Goal: Task Accomplishment & Management: Complete application form

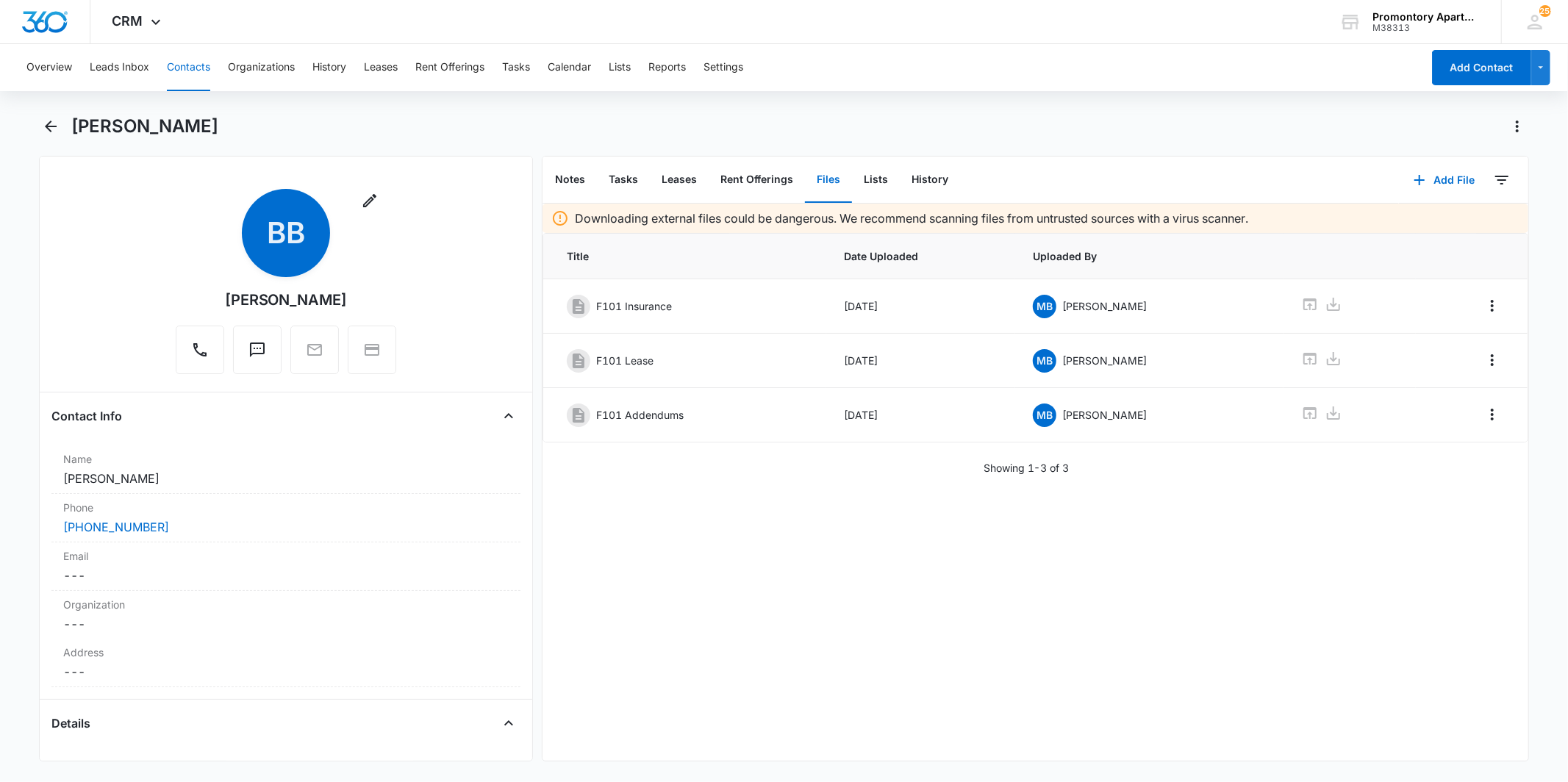
click at [184, 63] on button "Contacts" at bounding box center [189, 68] width 44 height 47
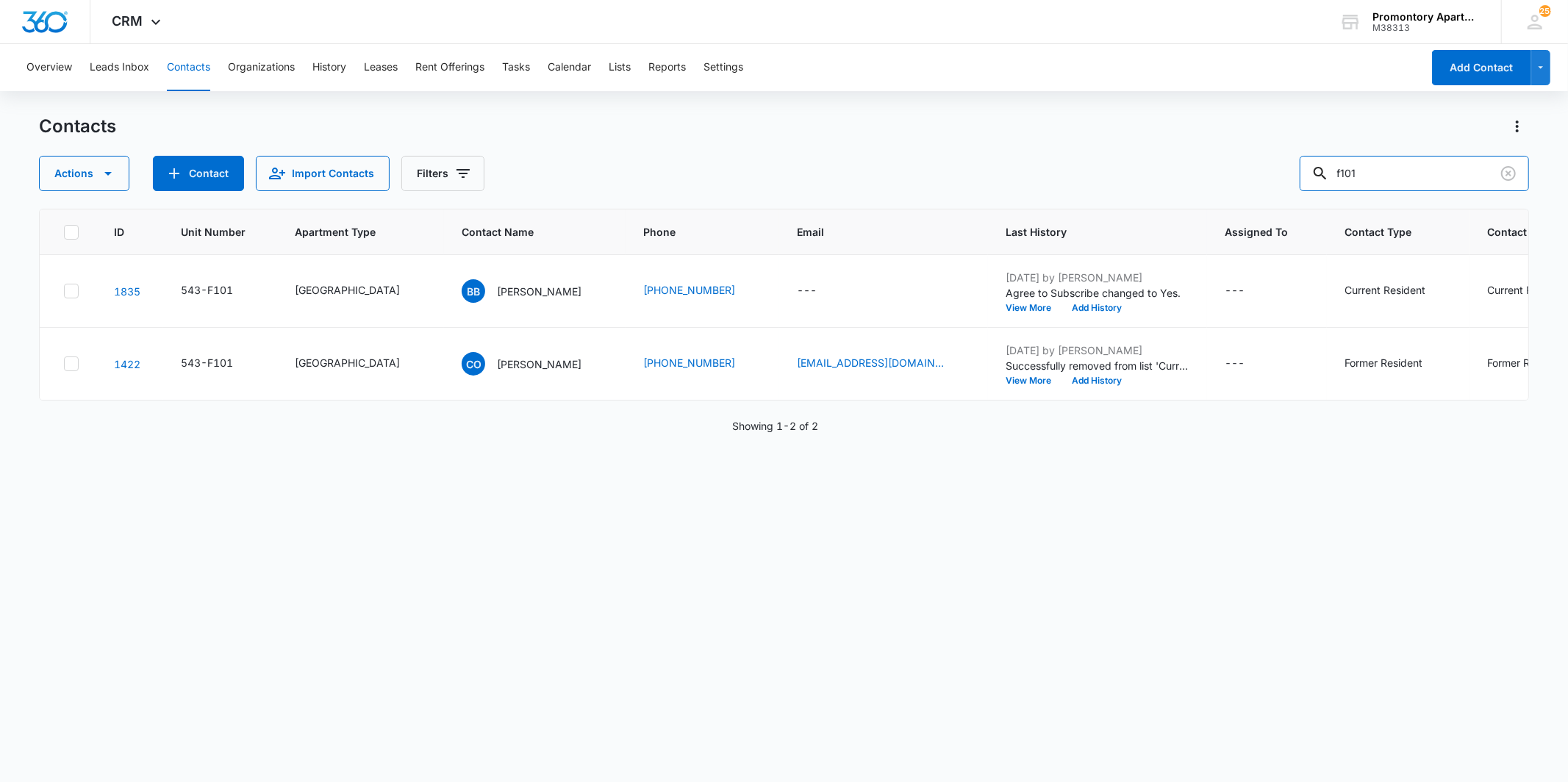
drag, startPoint x: 1318, startPoint y: 176, endPoint x: 1294, endPoint y: 175, distance: 24.0
click at [1297, 175] on div "Actions Contact Import Contacts Filters f101" at bounding box center [783, 173] width 1490 height 35
type input "k105"
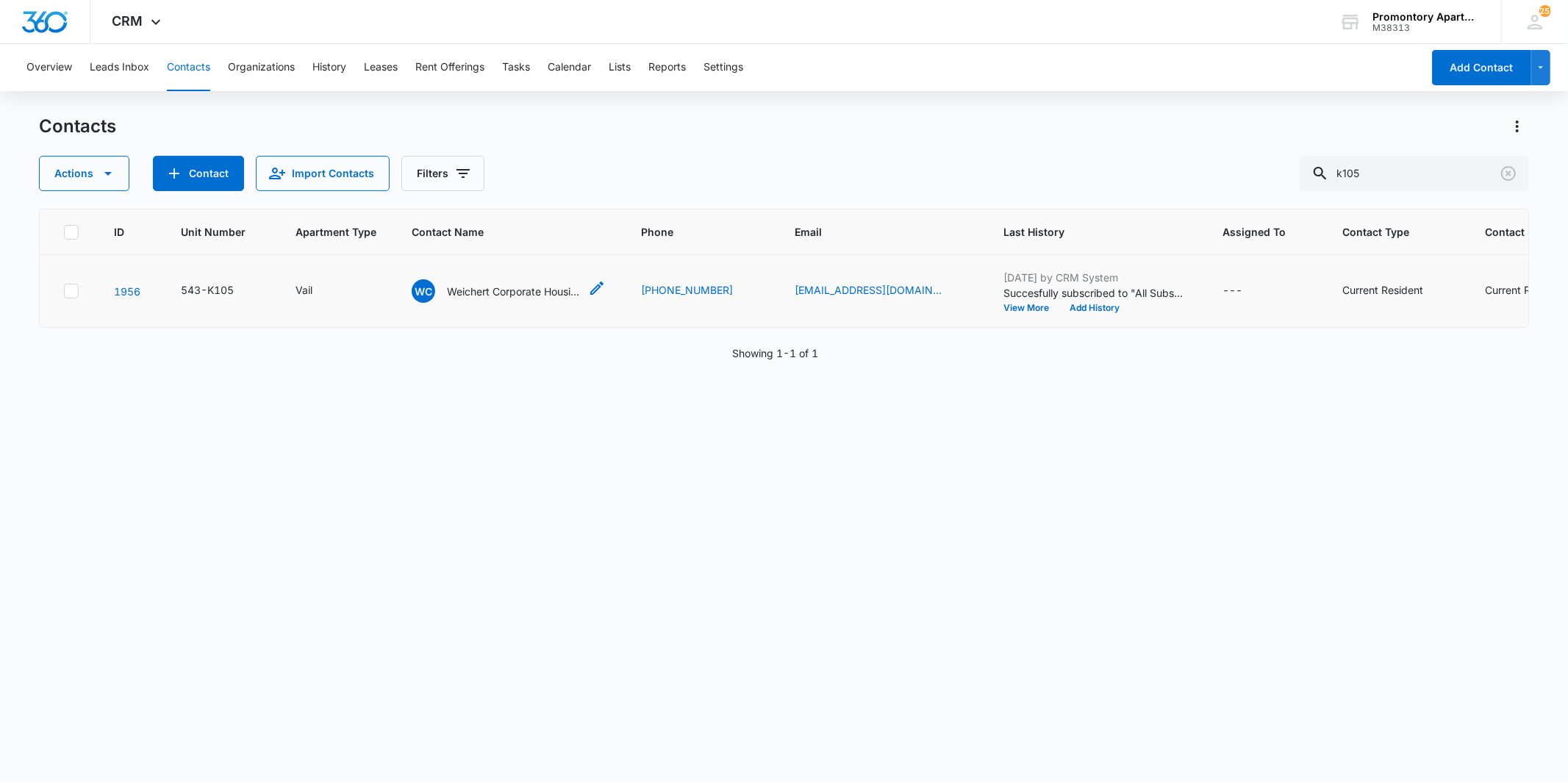
click at [479, 290] on p "Weichert Corporate Housing Inc." at bounding box center [513, 291] width 132 height 16
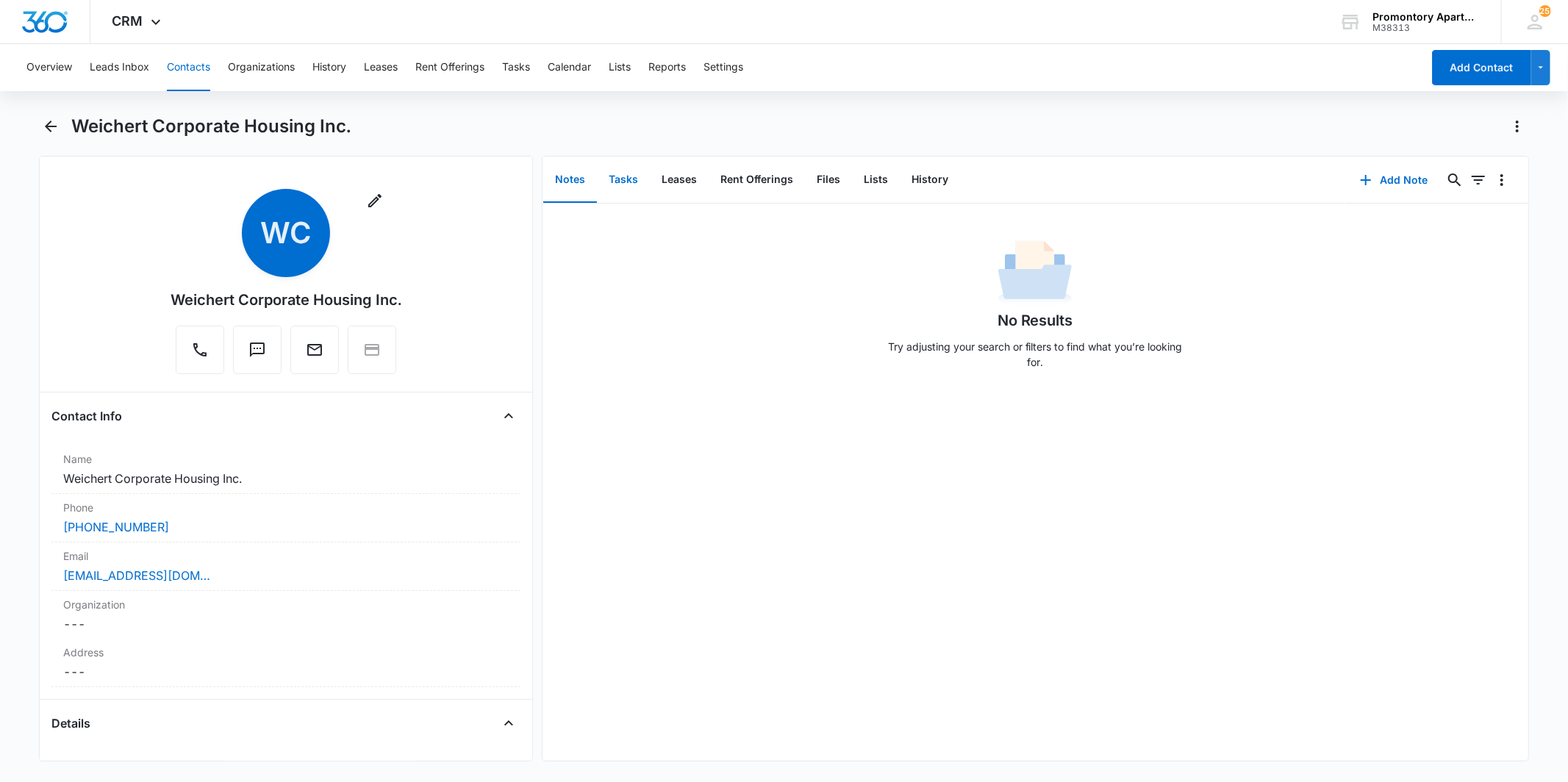
click at [620, 179] on button "Tasks" at bounding box center [623, 179] width 53 height 46
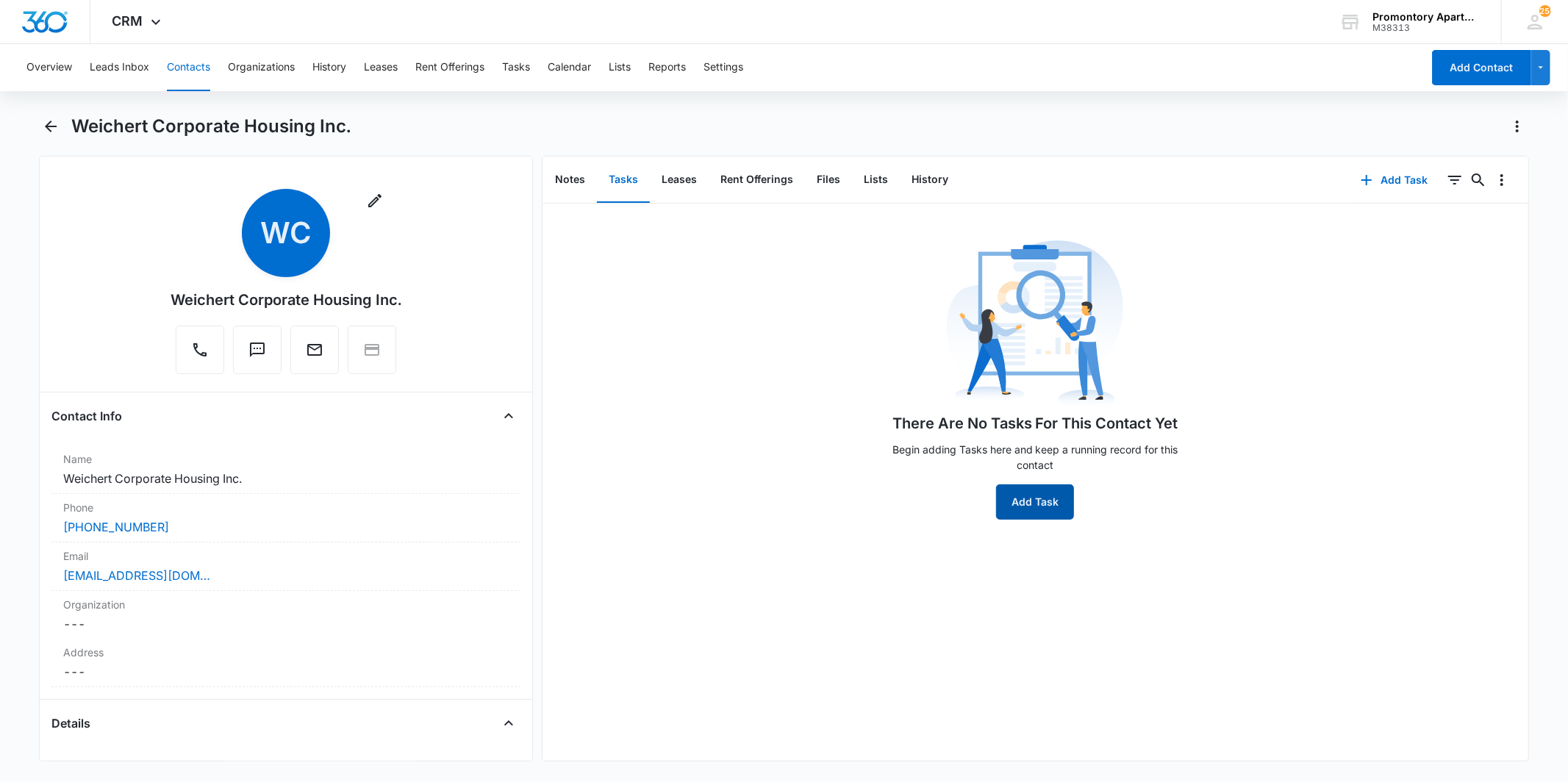
click at [1016, 503] on button "Add Task" at bounding box center [1035, 501] width 78 height 35
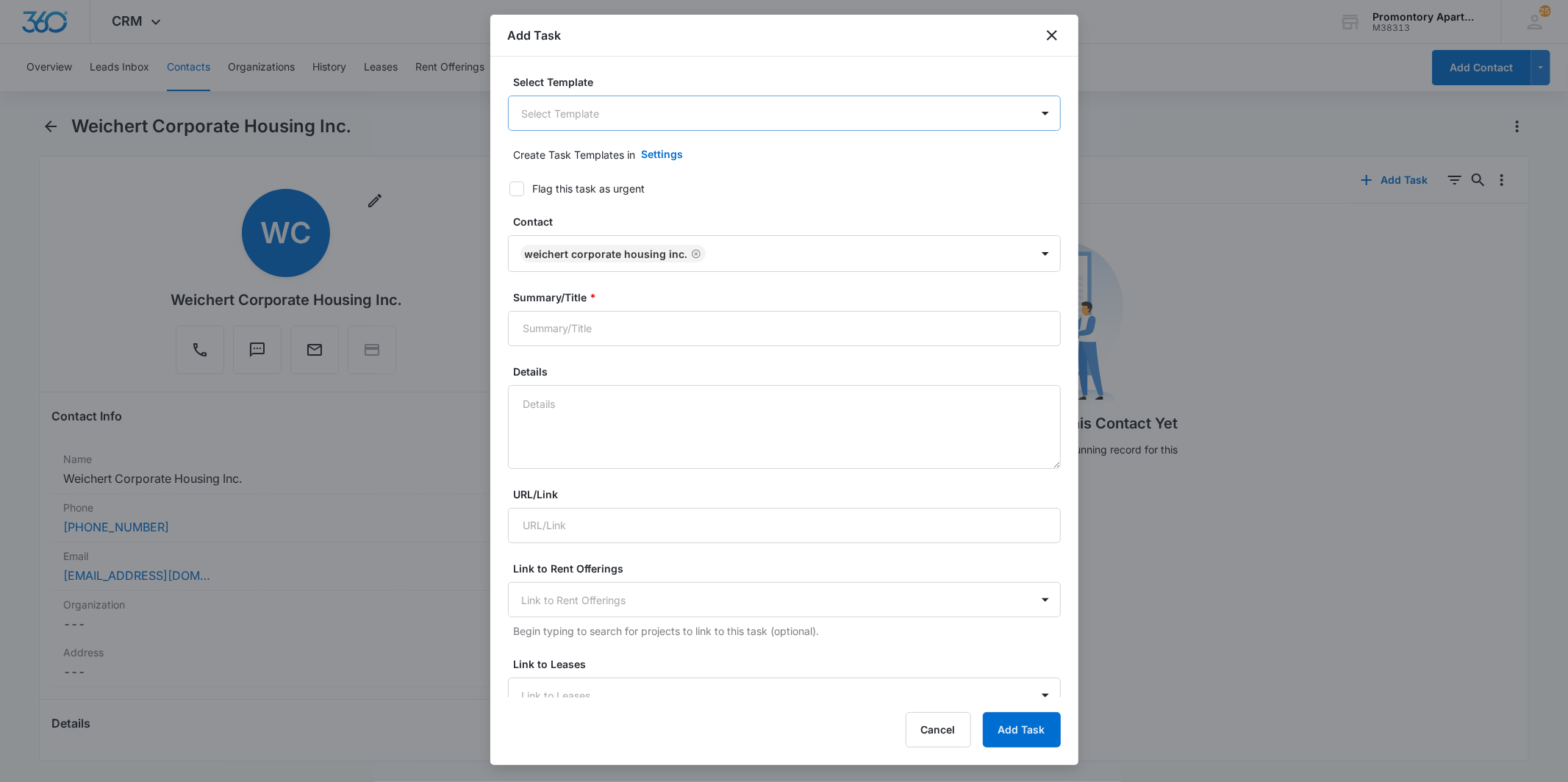
click at [644, 113] on body "CRM Apps Reputation Websites Forms CRM Email Social Content Intelligence Files …" at bounding box center [784, 391] width 1568 height 782
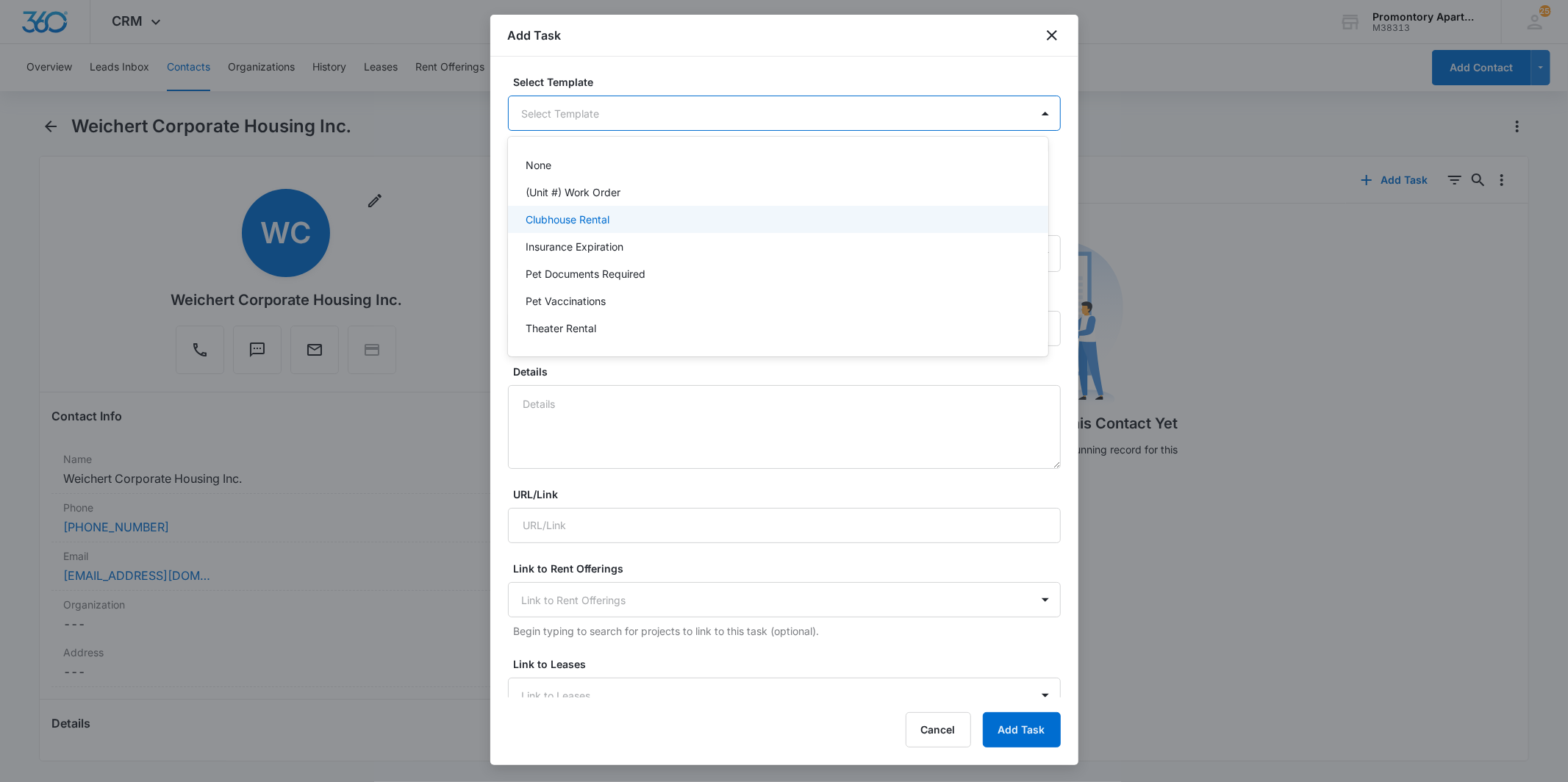
click at [584, 201] on div "(Unit #) Work Order" at bounding box center [778, 192] width 540 height 27
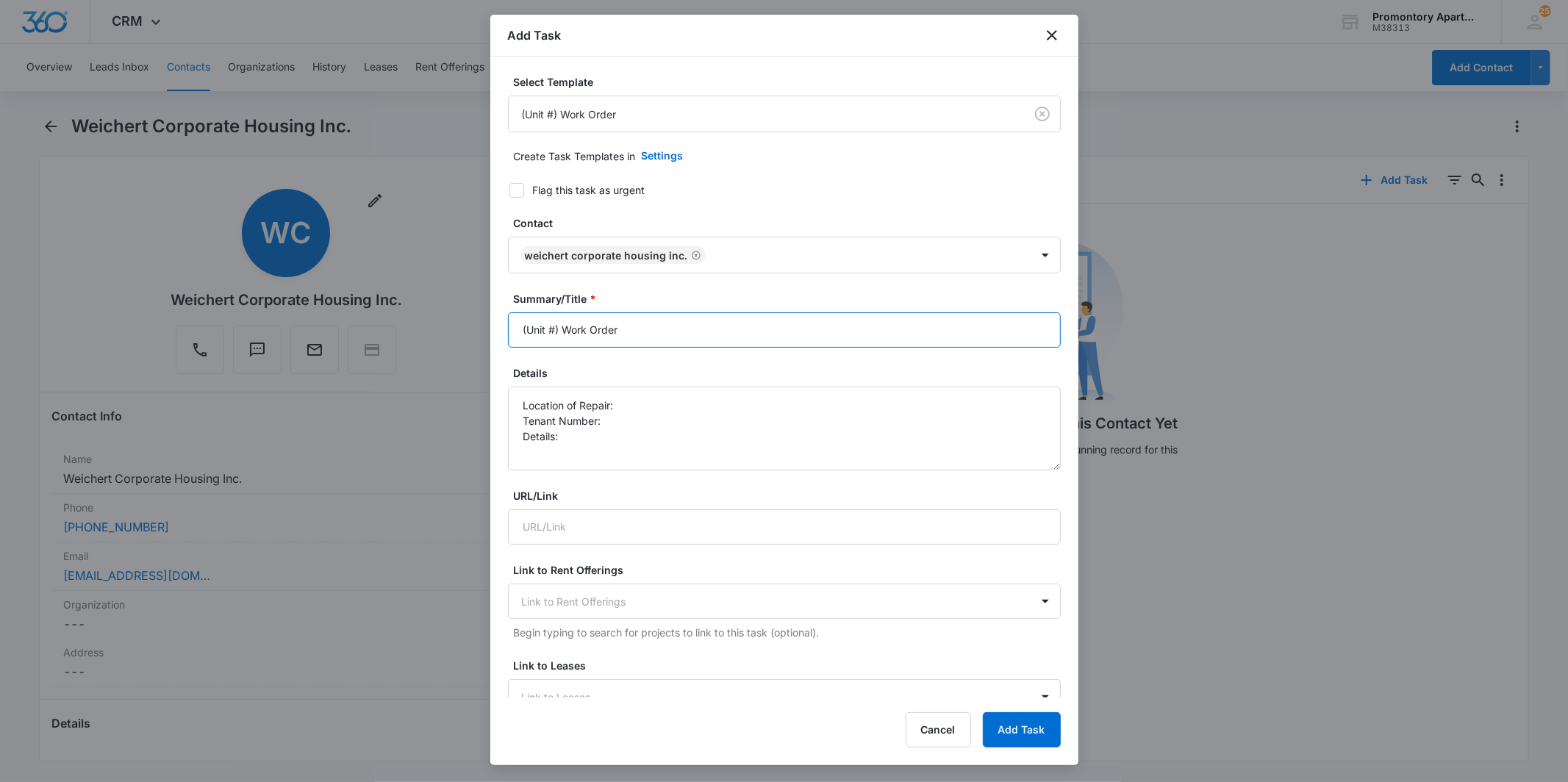
click at [556, 329] on input "(Unit #) Work Order" at bounding box center [784, 329] width 552 height 35
type input "(Unit #K105) Work Order"
click at [634, 402] on textarea "Location of Repair: Tenant Number: Details:" at bounding box center [784, 429] width 552 height 84
click at [641, 432] on textarea "Location of Repair: Storage Door Tenant Number: Details:" at bounding box center [784, 429] width 552 height 84
click at [671, 415] on textarea "Location of Repair: Storage Door Tenant Number: Details: Doesnt latch" at bounding box center [784, 429] width 552 height 84
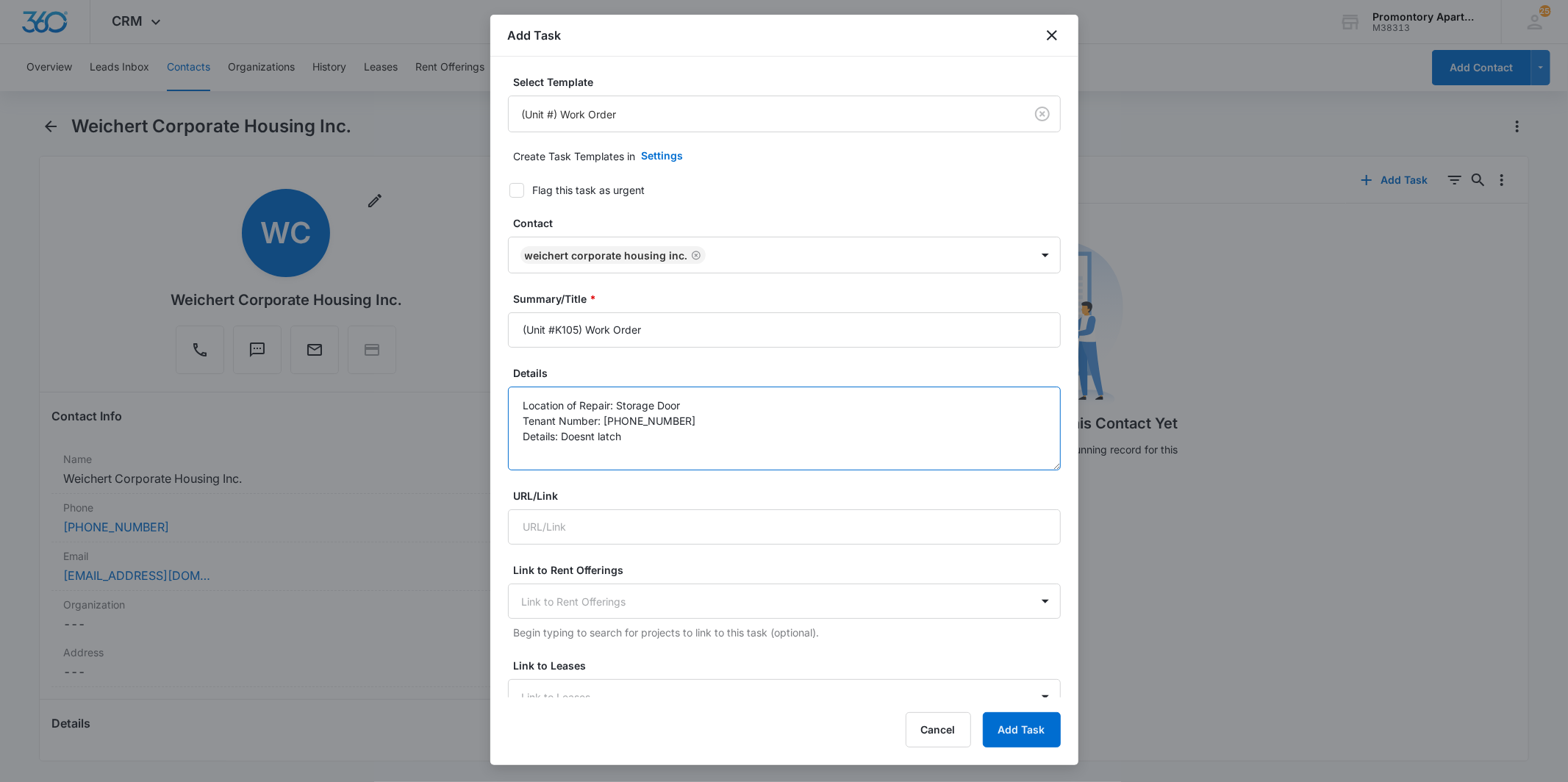
click at [659, 440] on textarea "Location of Repair: Storage Door Tenant Number: [PHONE_NUMBER] Details: Doesnt …" at bounding box center [784, 429] width 552 height 84
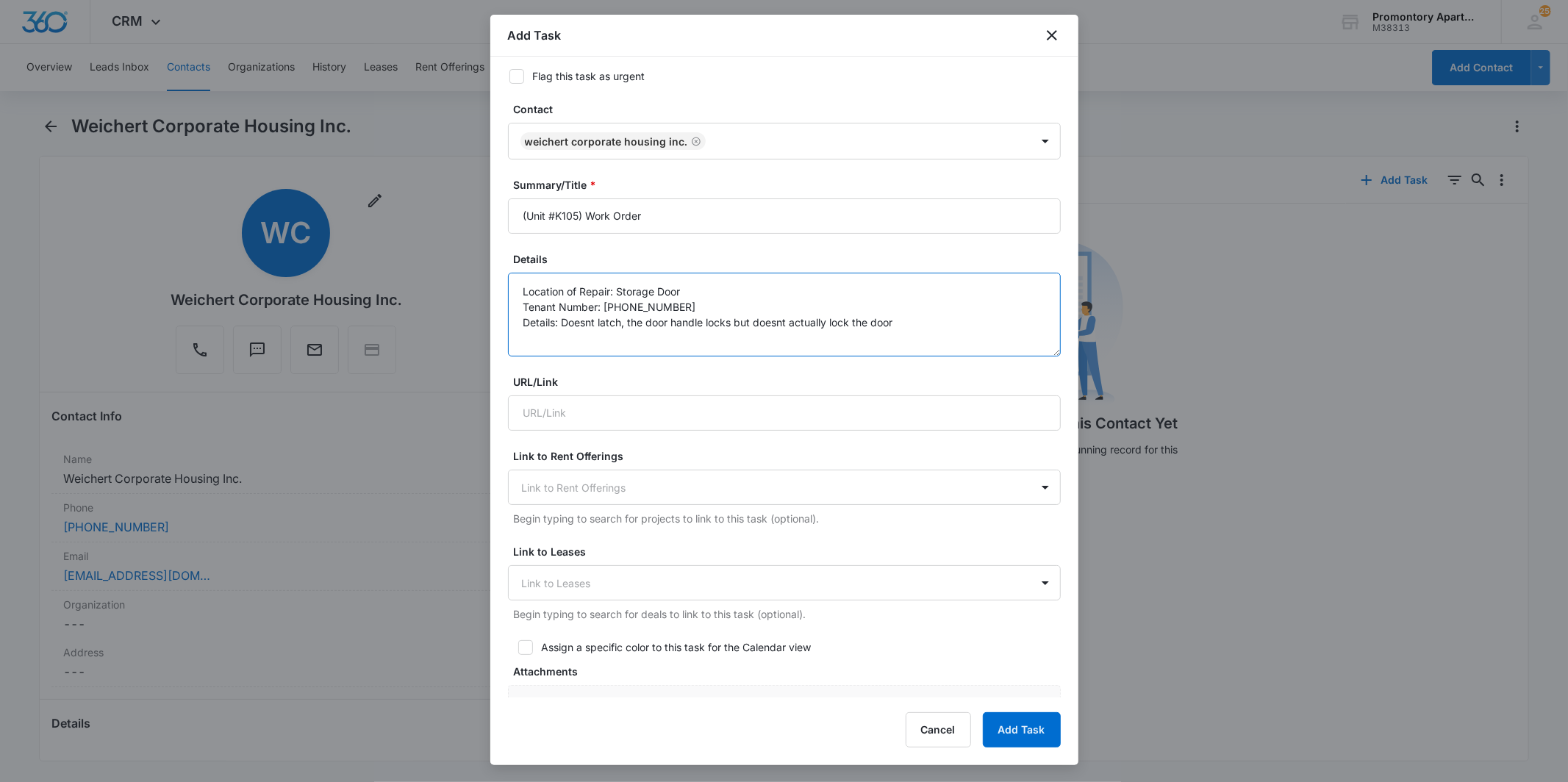
scroll to position [680, 0]
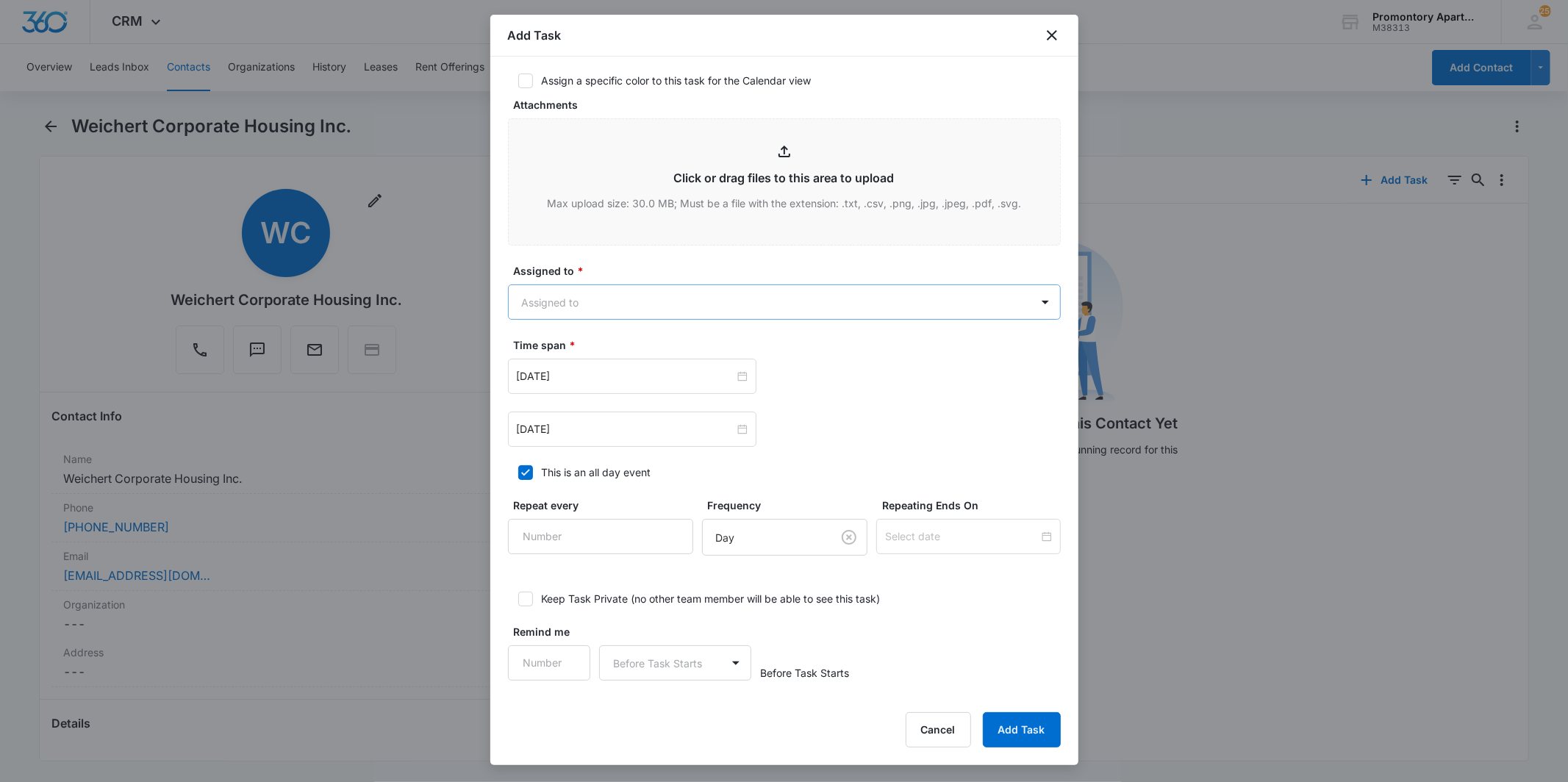
type textarea "Location of Repair: Storage Door Tenant Number: [PHONE_NUMBER] Details: Doesnt …"
click at [708, 306] on body "CRM Apps Reputation Websites Forms CRM Email Social Content Intelligence Files …" at bounding box center [784, 391] width 1568 height 782
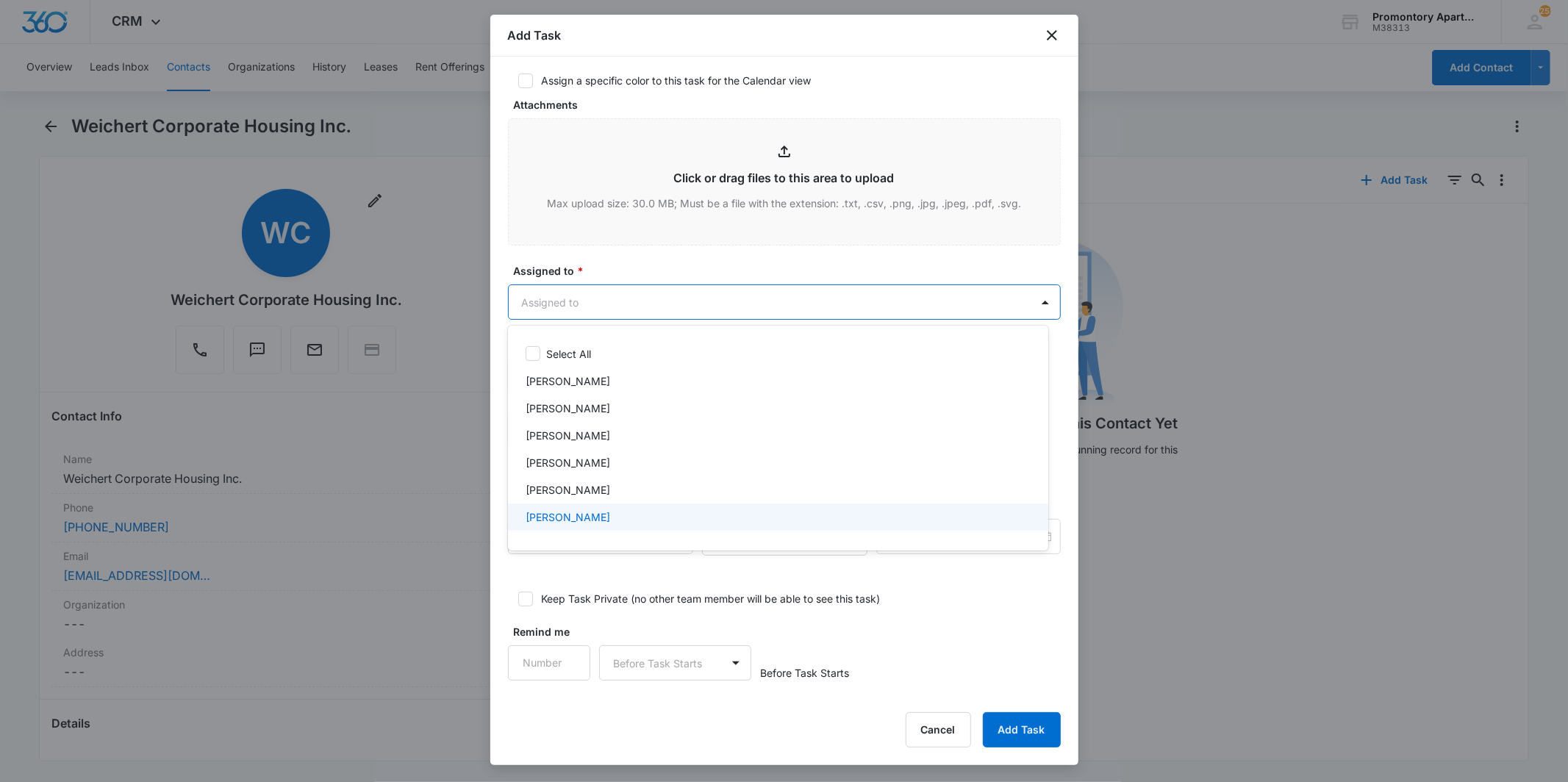
click at [643, 523] on div "[PERSON_NAME]" at bounding box center [776, 517] width 502 height 16
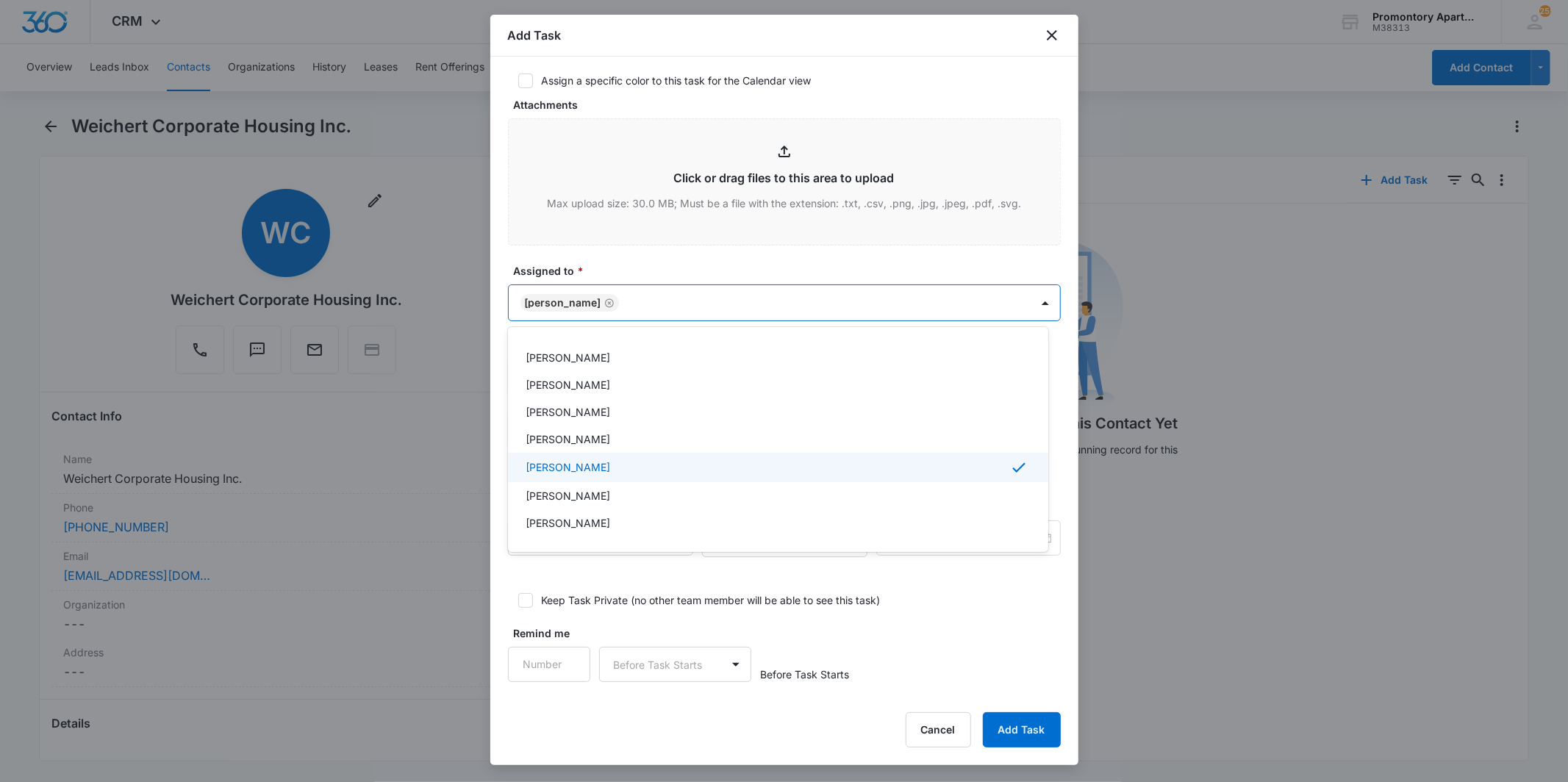
scroll to position [82, 0]
click at [648, 471] on div "[PERSON_NAME]" at bounding box center [776, 466] width 502 height 16
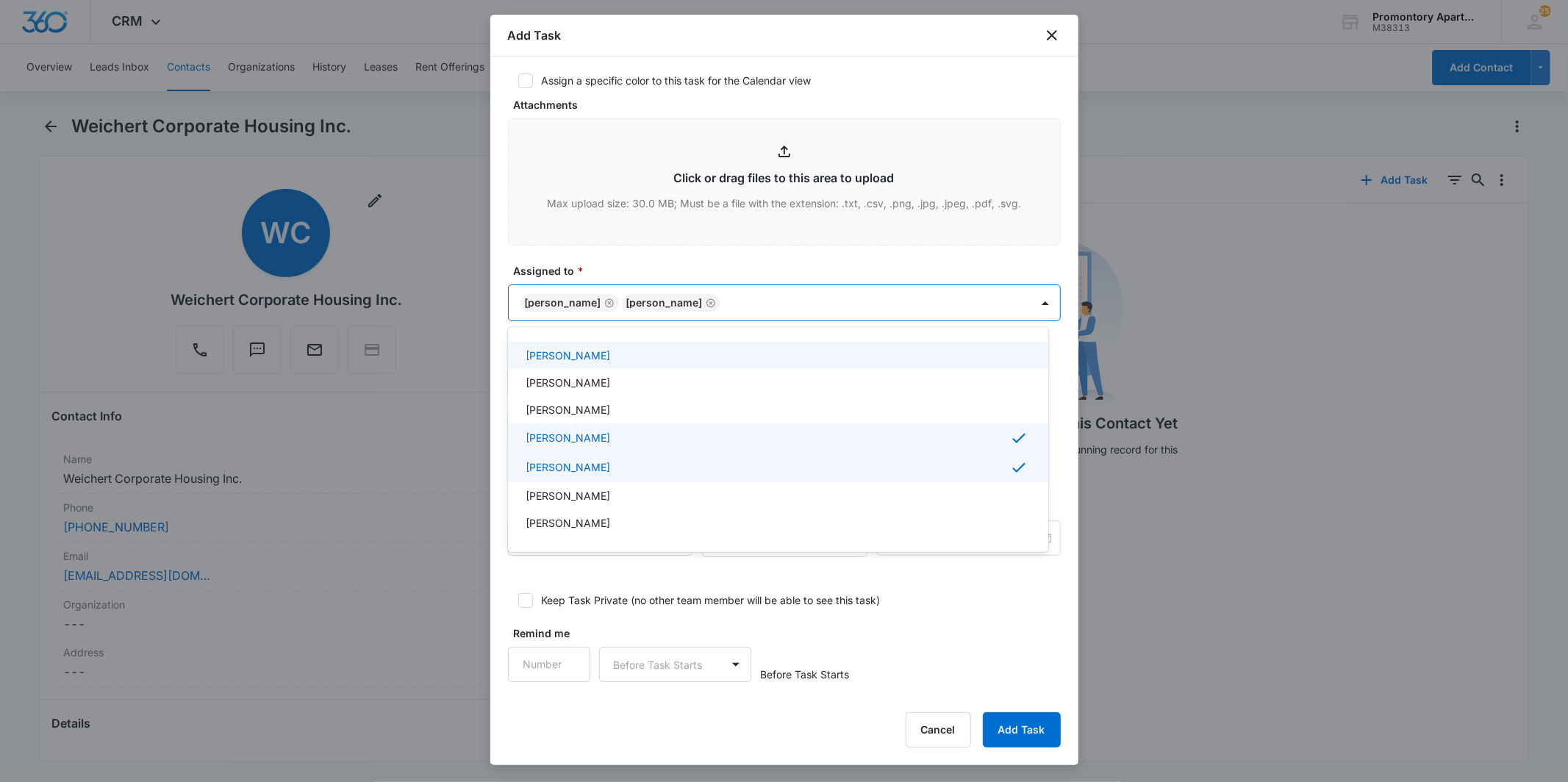
click at [714, 267] on div at bounding box center [784, 391] width 1568 height 782
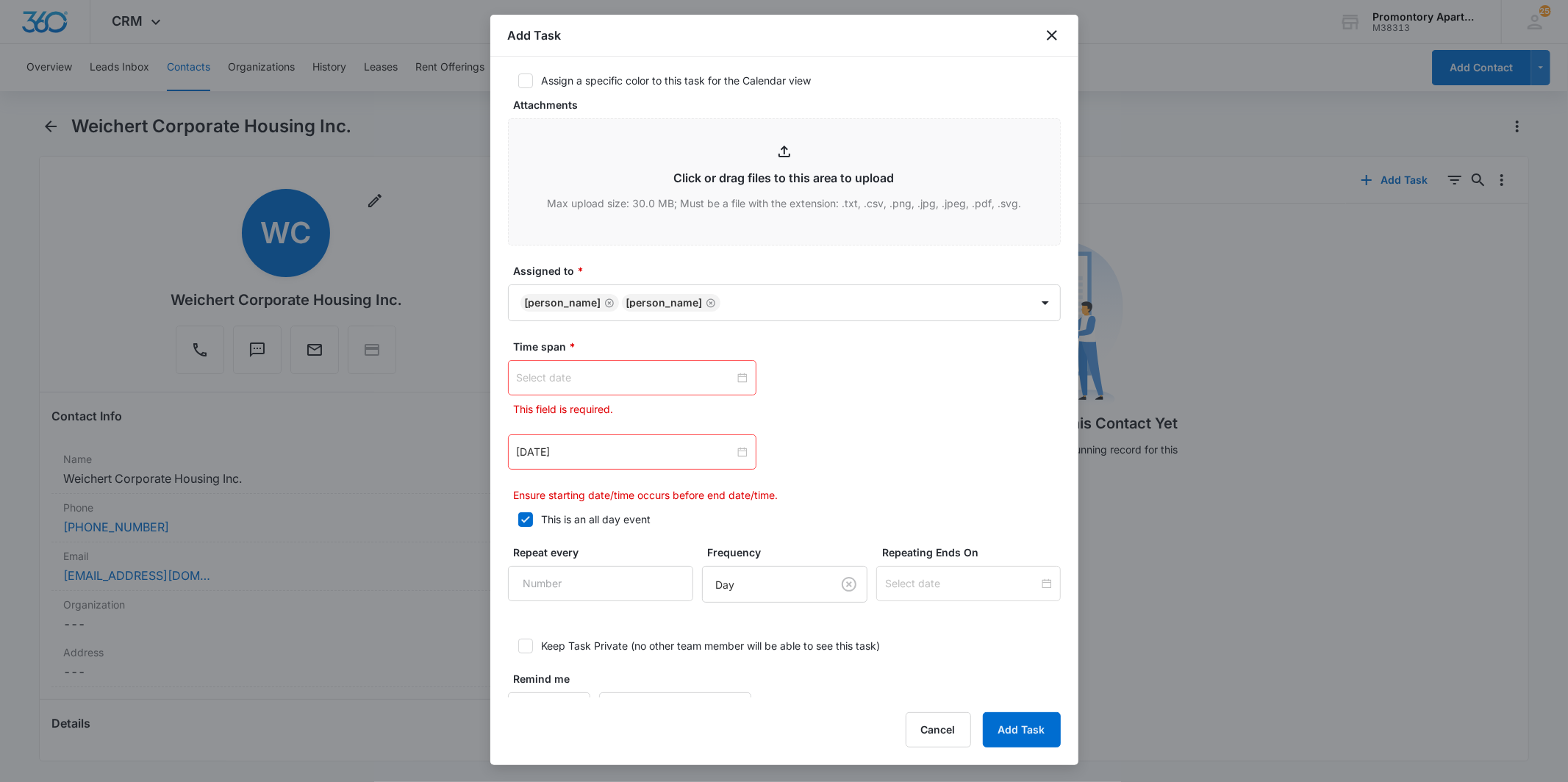
click at [738, 377] on div at bounding box center [632, 377] width 231 height 16
click at [685, 405] on button "button" at bounding box center [683, 412] width 16 height 30
click at [685, 408] on button "button" at bounding box center [683, 412] width 16 height 30
click at [531, 405] on button "button" at bounding box center [538, 412] width 16 height 30
click at [538, 409] on span "button" at bounding box center [538, 412] width 7 height 7
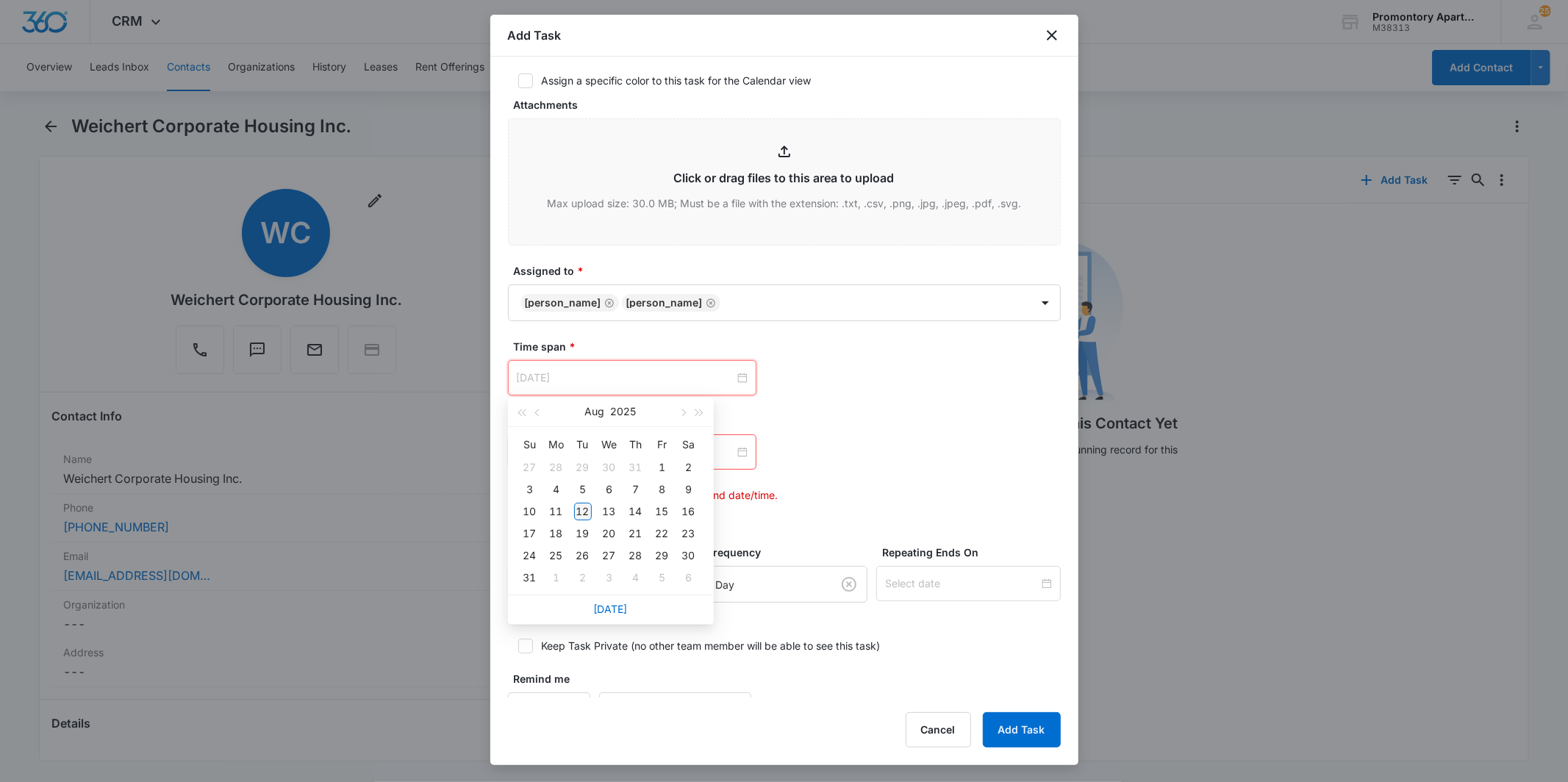
type input "[DATE]"
click at [581, 510] on div "12" at bounding box center [583, 511] width 18 height 18
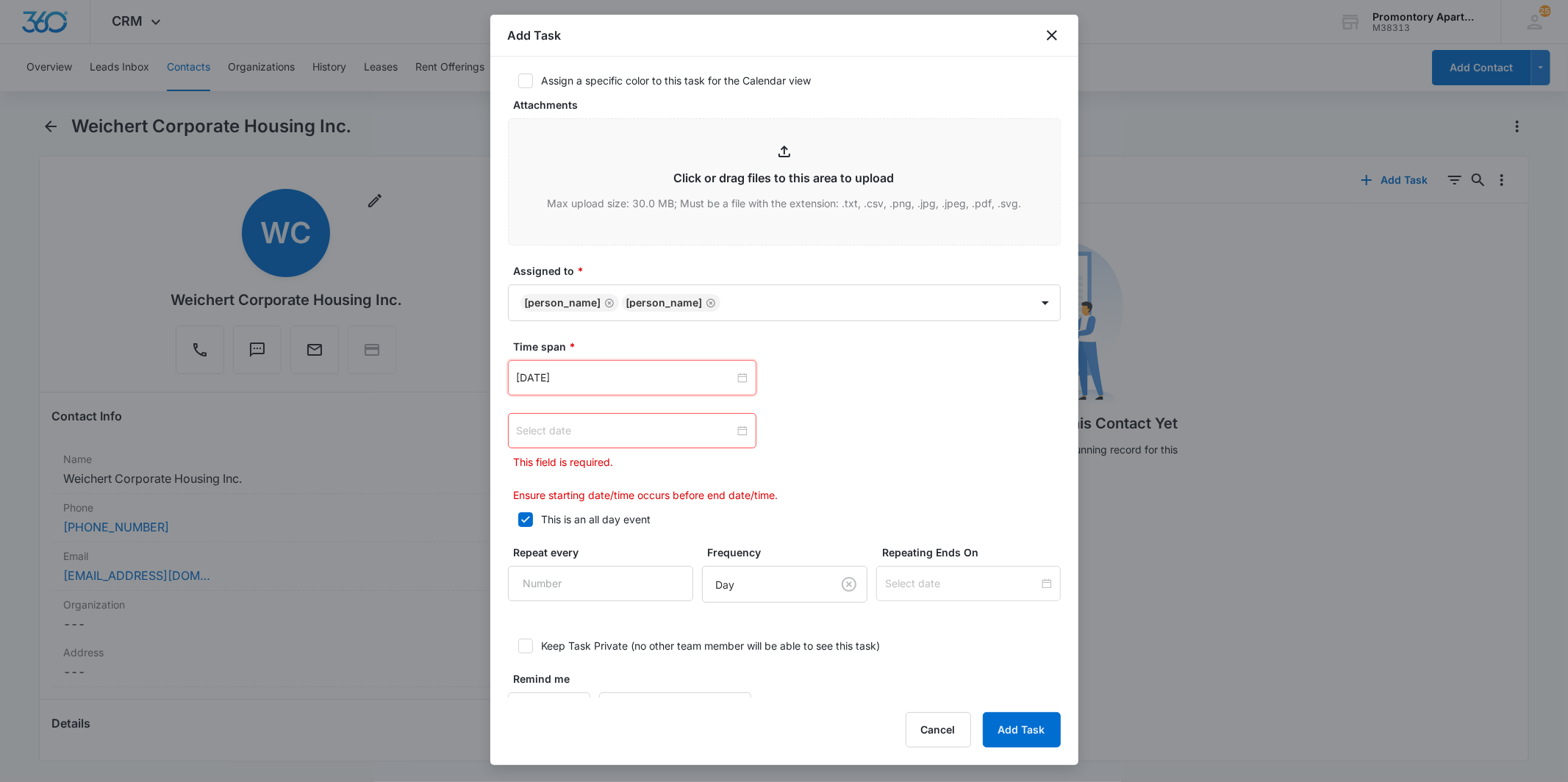
click at [737, 431] on div at bounding box center [632, 430] width 231 height 16
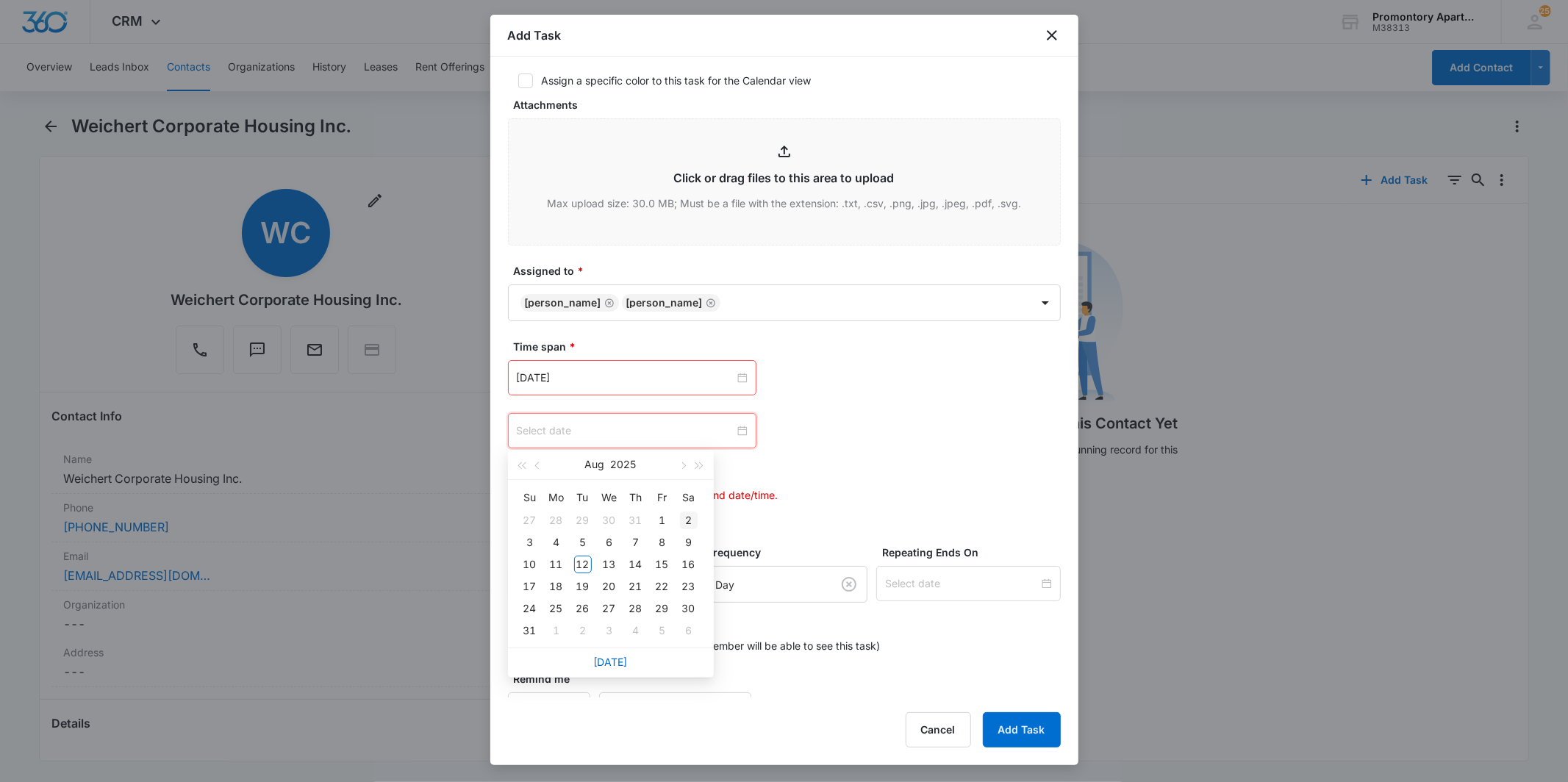
type input "[DATE]"
click at [584, 584] on div "19" at bounding box center [583, 586] width 18 height 18
type input "[DATE]"
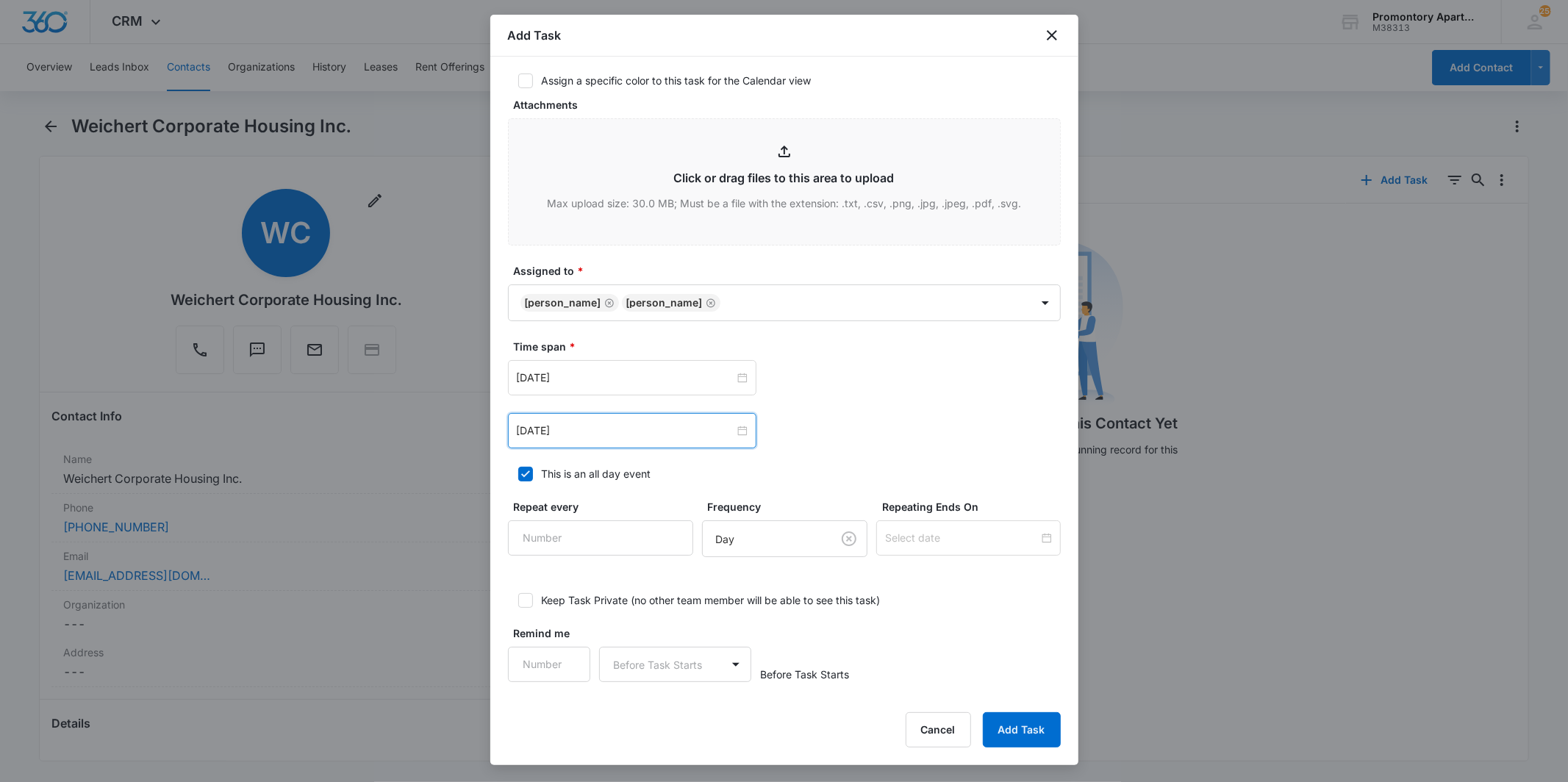
click at [832, 427] on div "[DATE] [DATE] Su Mo Tu We Th Fr Sa 27 28 29 30 31 1 2 3 4 5 6 7 8 9 10 11 12 13…" at bounding box center [784, 430] width 552 height 35
click at [1011, 723] on button "Add Task" at bounding box center [1022, 729] width 78 height 35
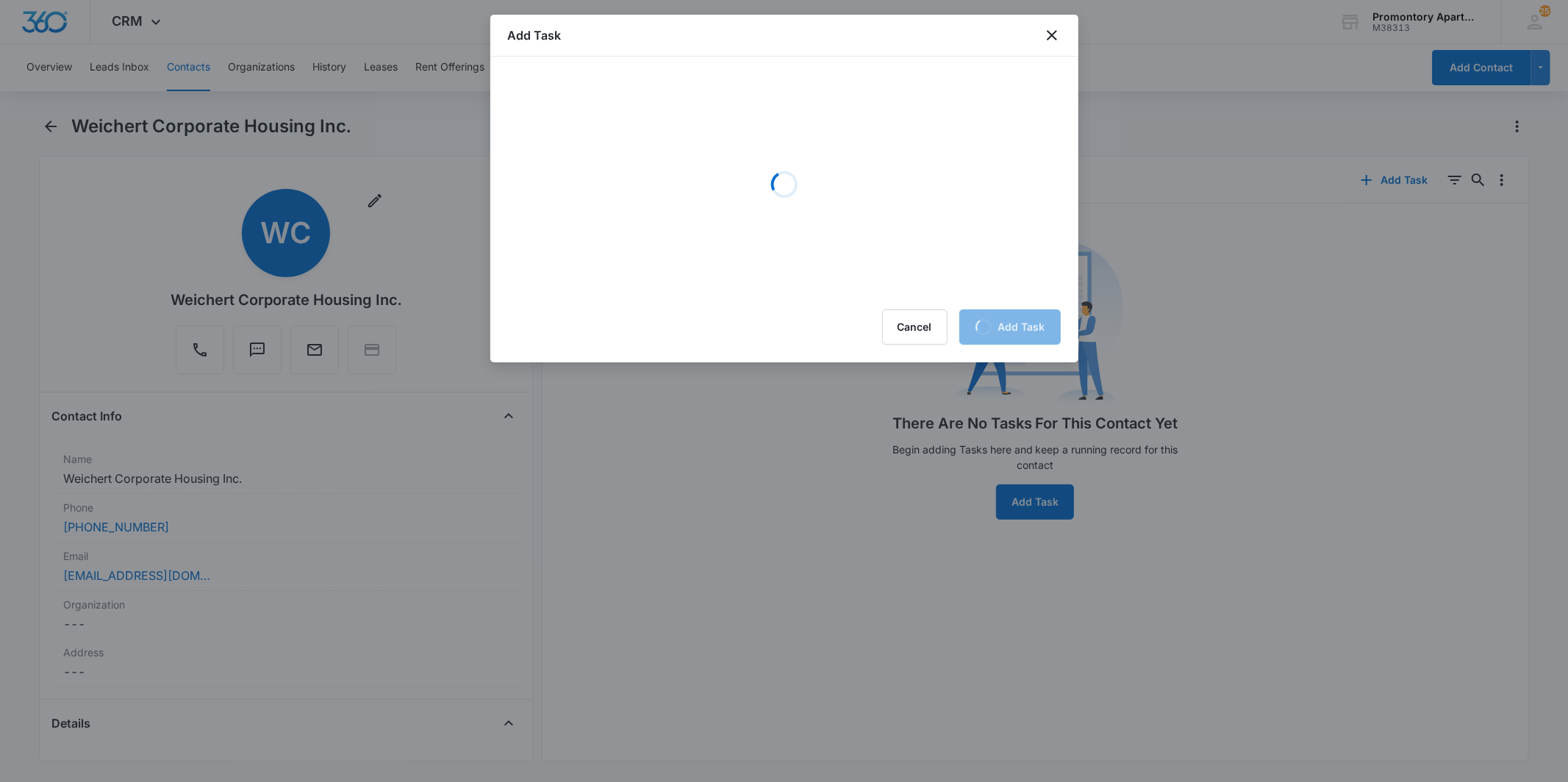
scroll to position [0, 0]
